Goal: Information Seeking & Learning: Learn about a topic

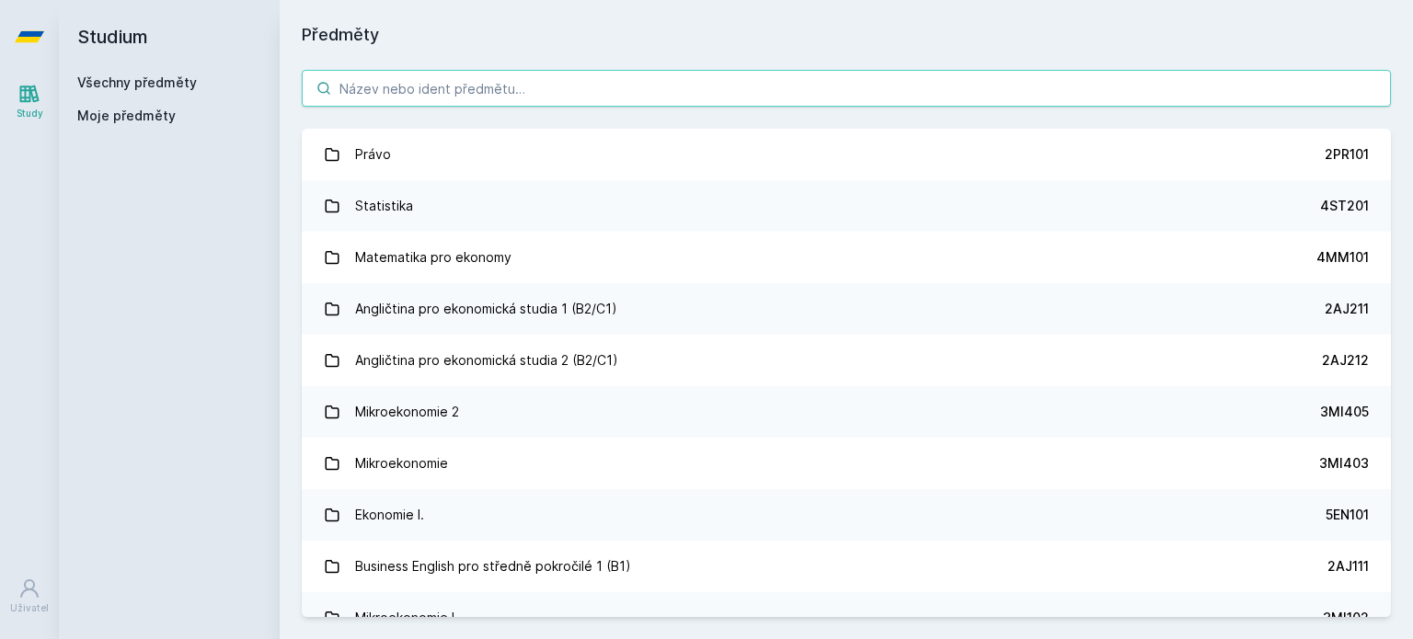
click at [497, 102] on input "search" at bounding box center [846, 88] width 1089 height 37
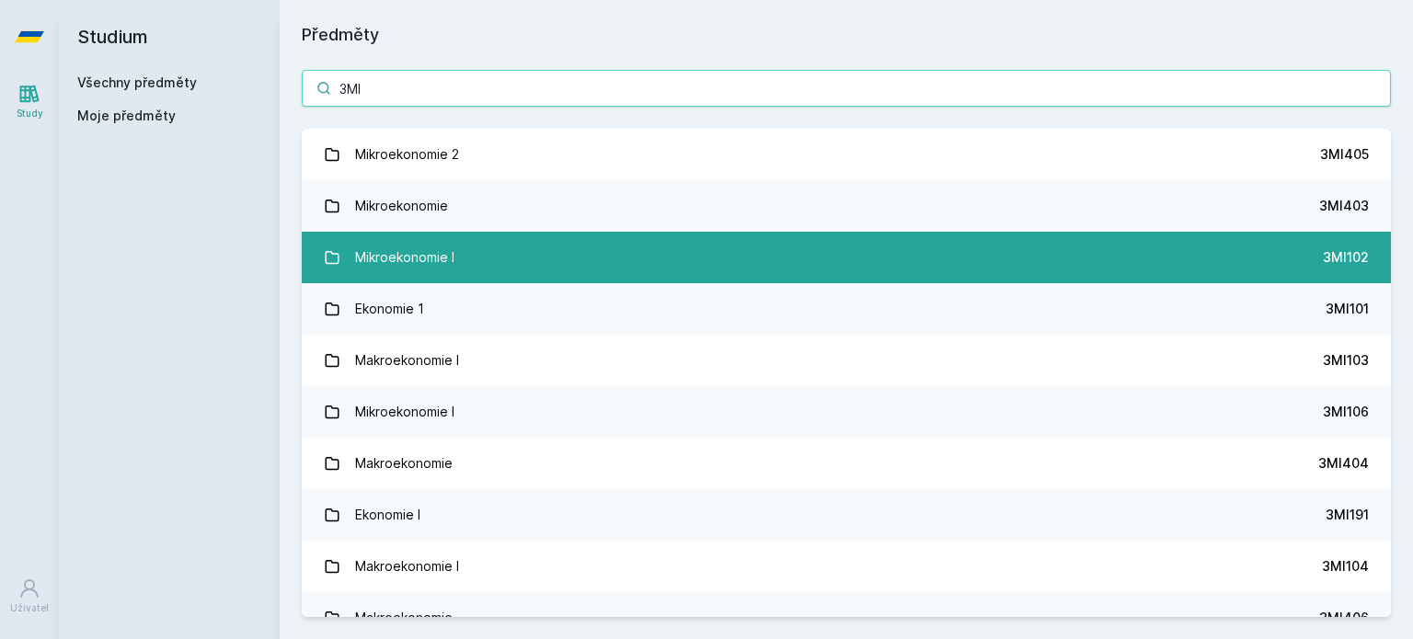
type input "3MI"
click at [727, 258] on link "Mikroekonomie I 3MI102" at bounding box center [846, 258] width 1089 height 52
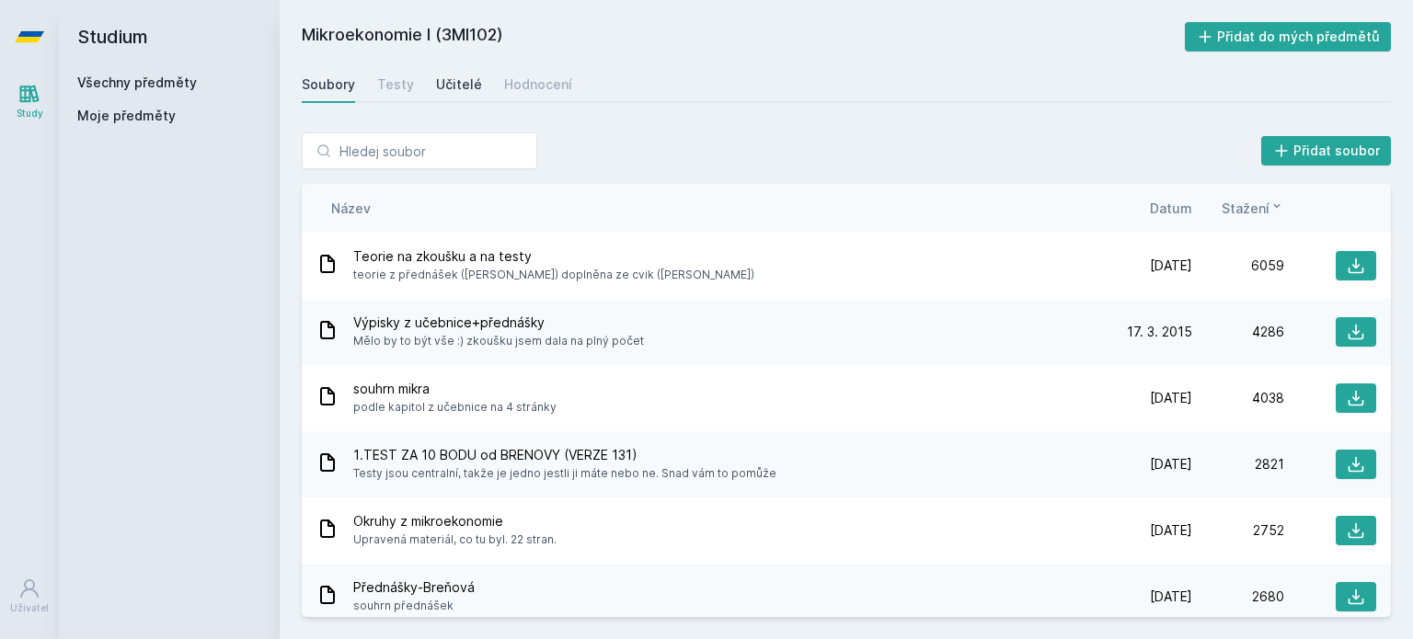
click at [456, 75] on div "Učitelé" at bounding box center [459, 84] width 46 height 18
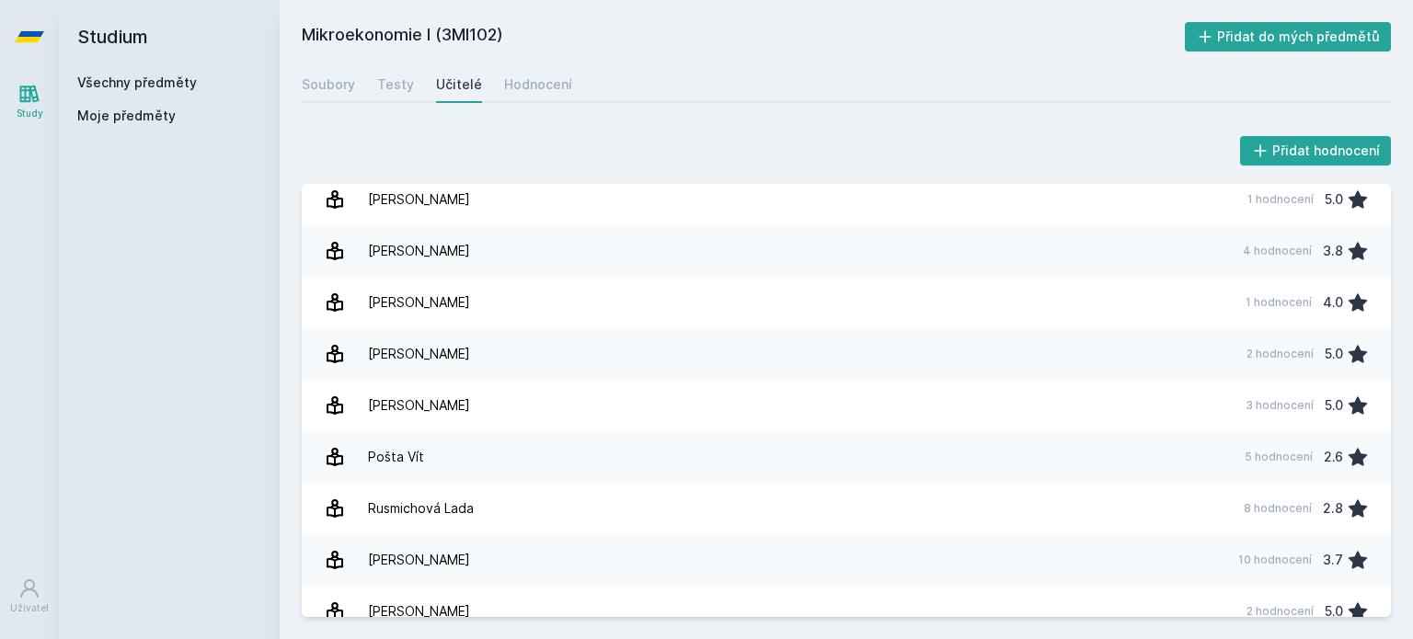
scroll to position [1039, 0]
click at [408, 75] on div "Testy" at bounding box center [395, 84] width 37 height 18
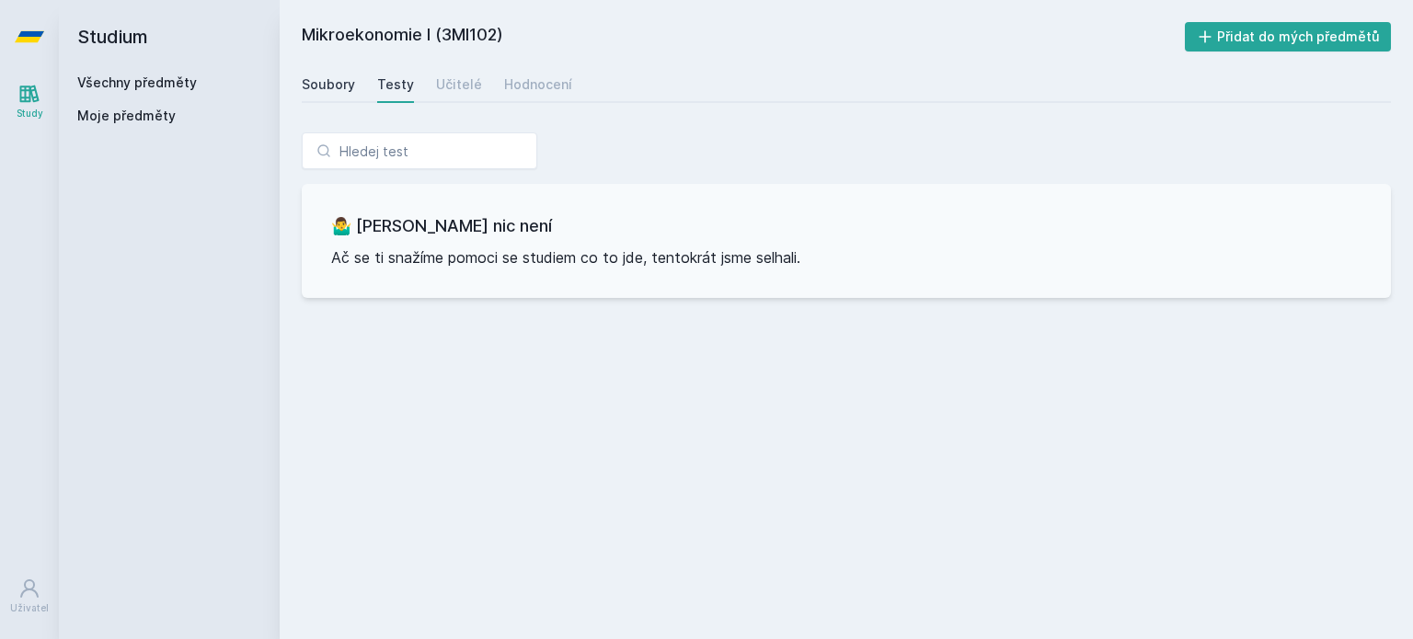
click at [317, 86] on div "Soubory" at bounding box center [328, 84] width 53 height 18
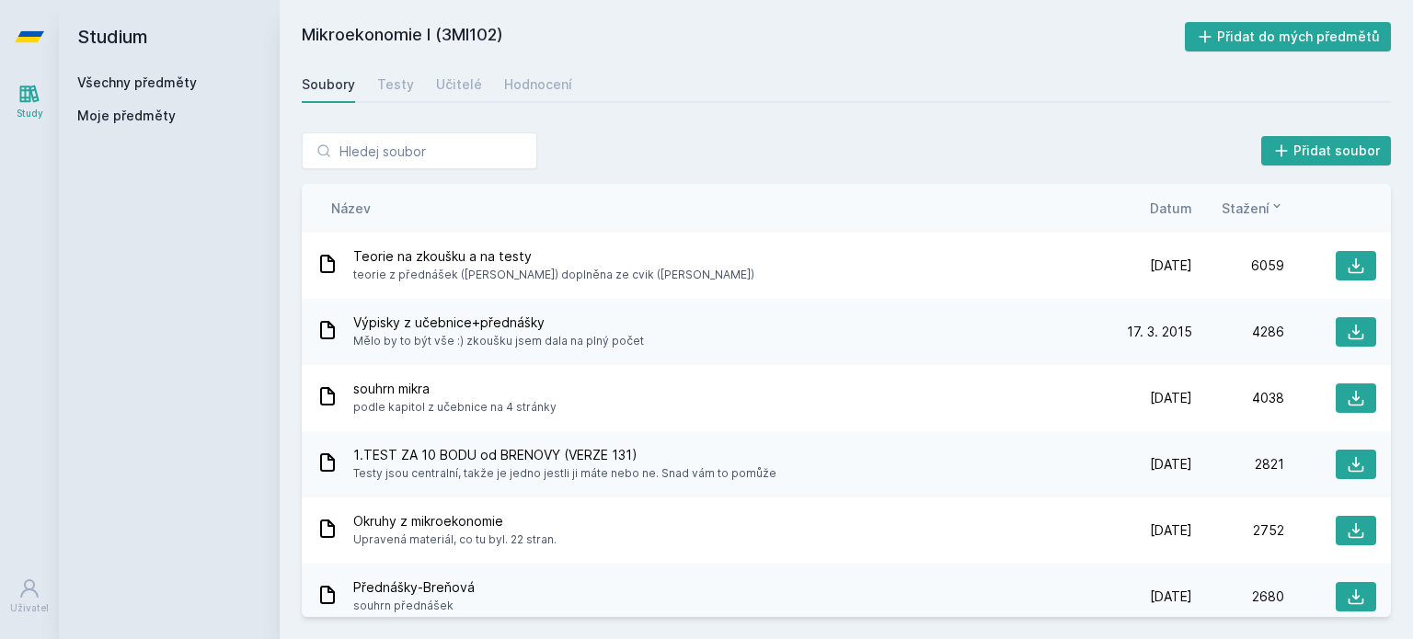
click at [1187, 212] on span "Datum" at bounding box center [1171, 208] width 42 height 19
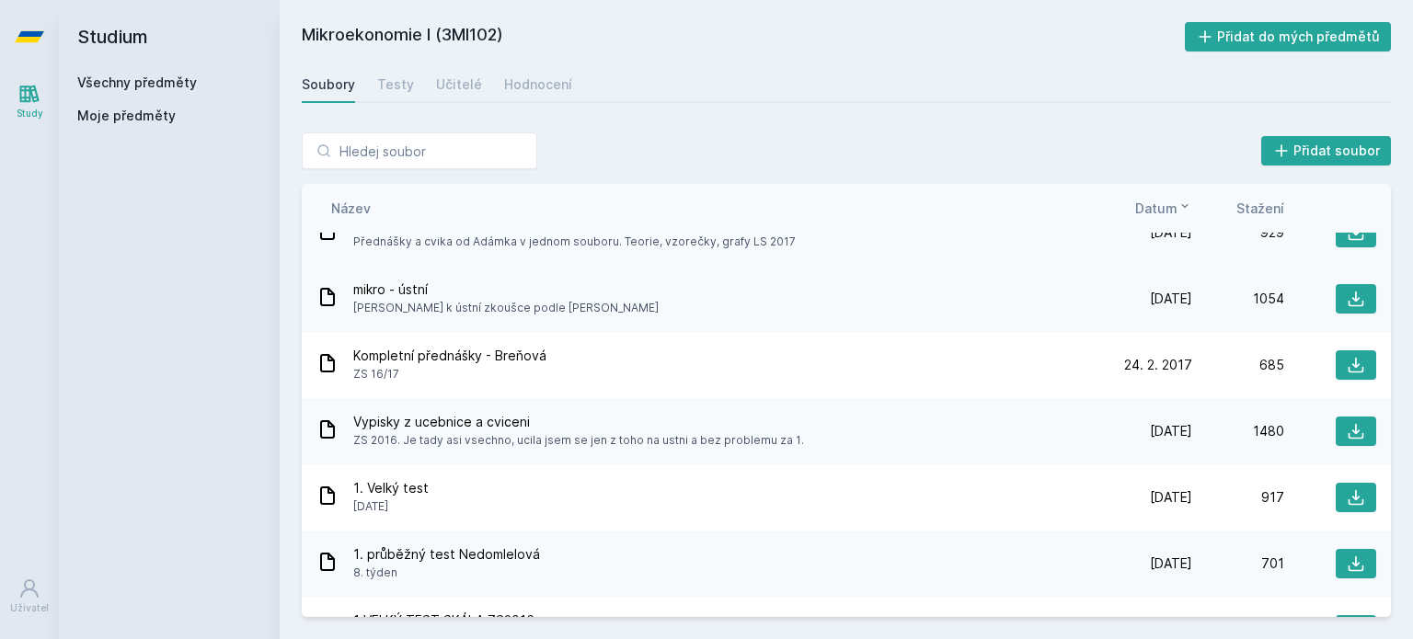
scroll to position [300, 0]
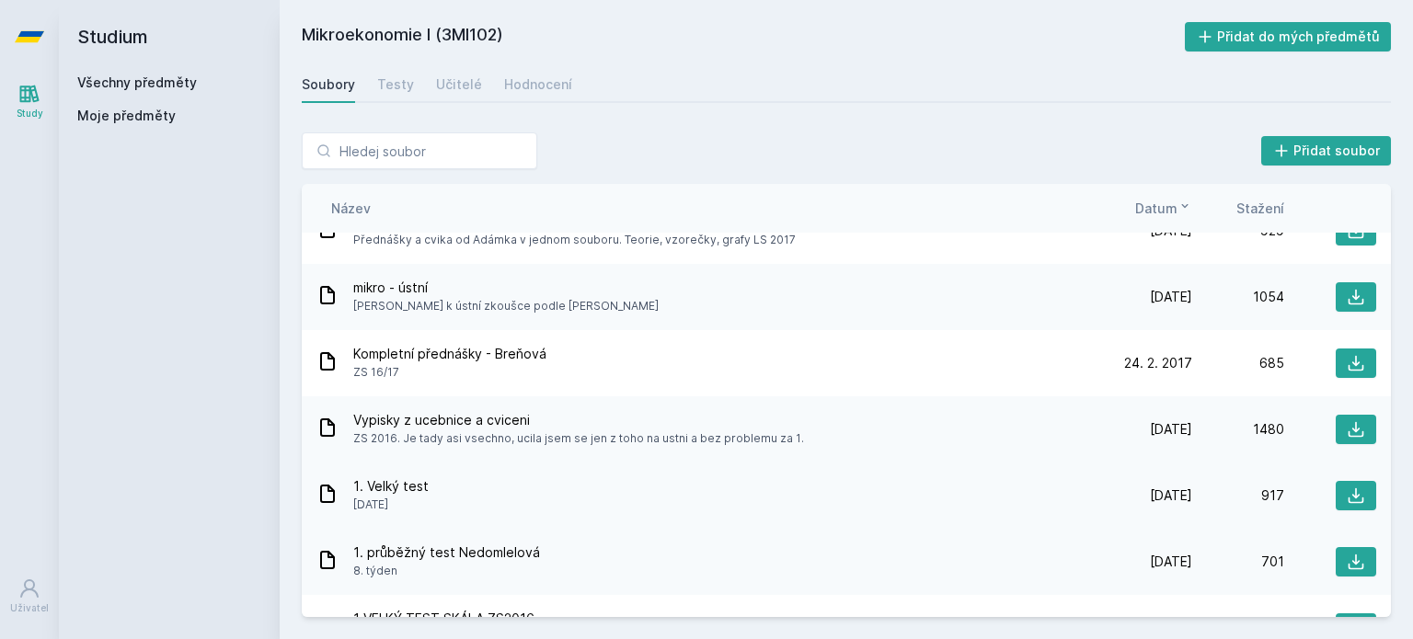
click at [399, 492] on span "1. Velký test" at bounding box center [390, 486] width 75 height 18
click at [1353, 484] on button at bounding box center [1356, 495] width 40 height 29
